Goal: Find specific page/section: Find specific page/section

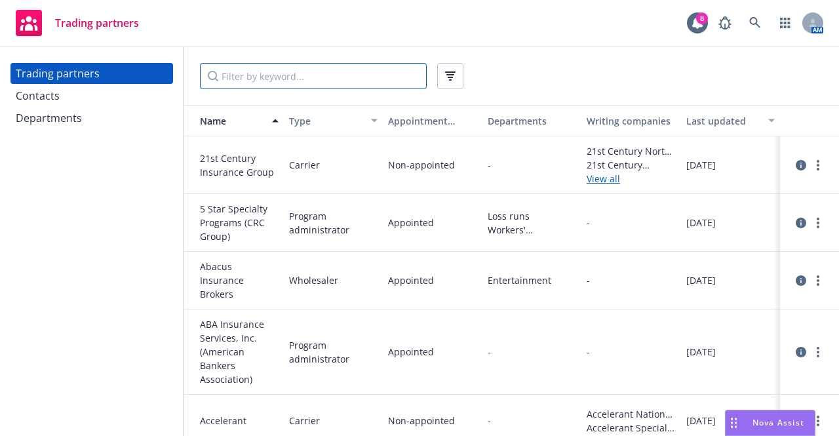
click at [328, 75] on input "Filter by keyword..." at bounding box center [313, 76] width 227 height 26
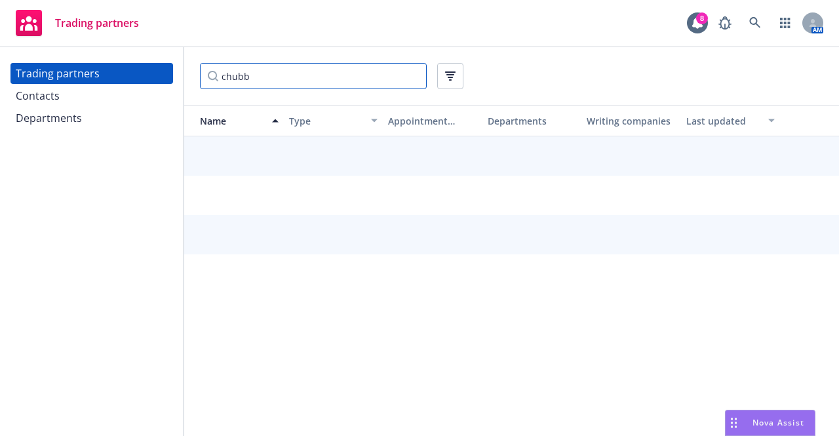
type input "chubb"
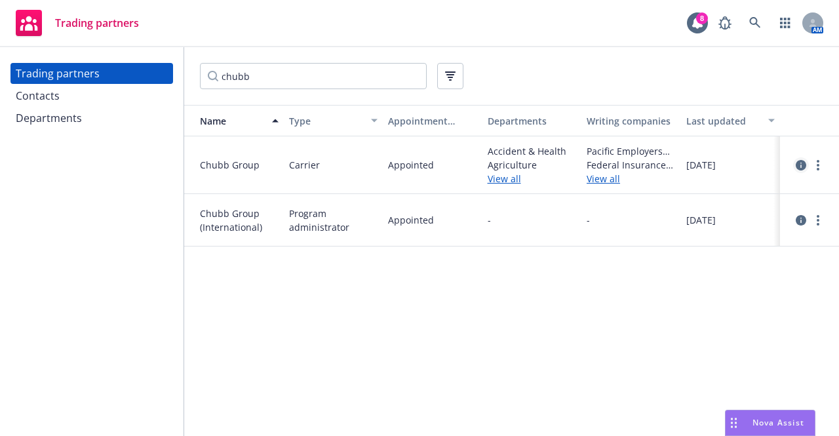
click at [801, 163] on icon "circleInformation" at bounding box center [801, 165] width 10 height 10
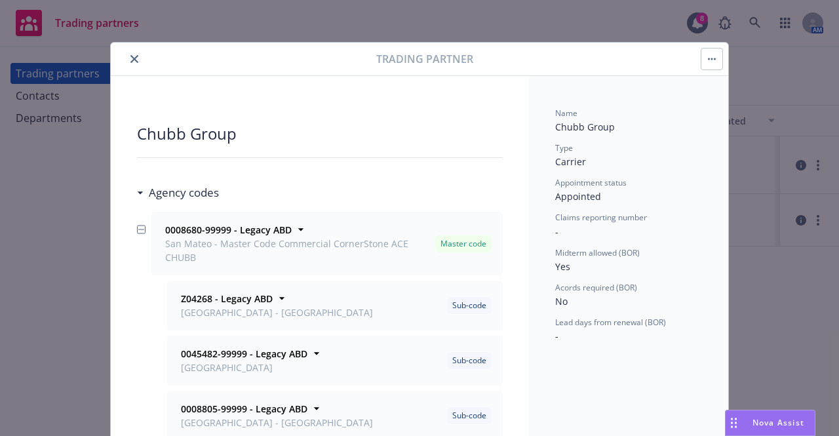
scroll to position [21, 0]
